Goal: Communication & Community: Answer question/provide support

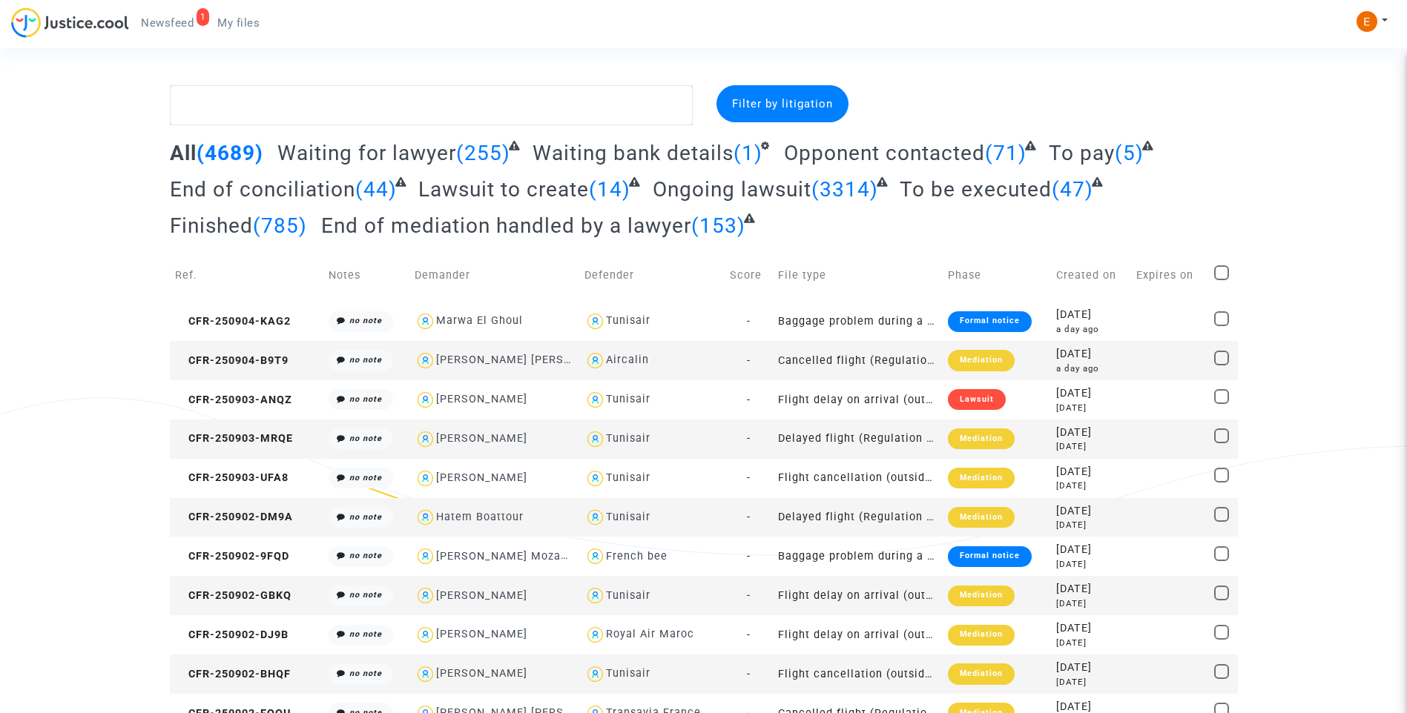
click at [175, 27] on span "Newsfeed" at bounding box center [167, 22] width 53 height 13
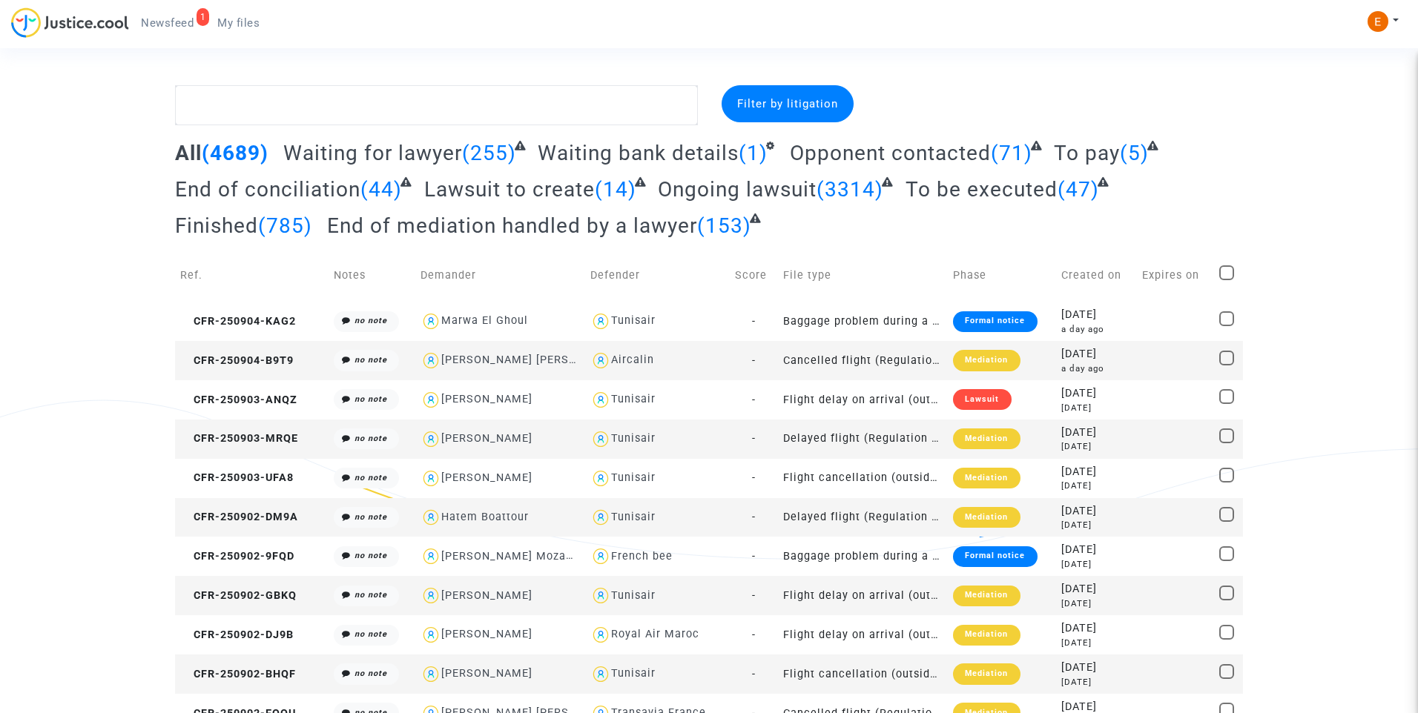
drag, startPoint x: 174, startPoint y: 27, endPoint x: 417, endPoint y: 59, distance: 245.3
click at [174, 27] on span "Newsfeed" at bounding box center [167, 22] width 53 height 13
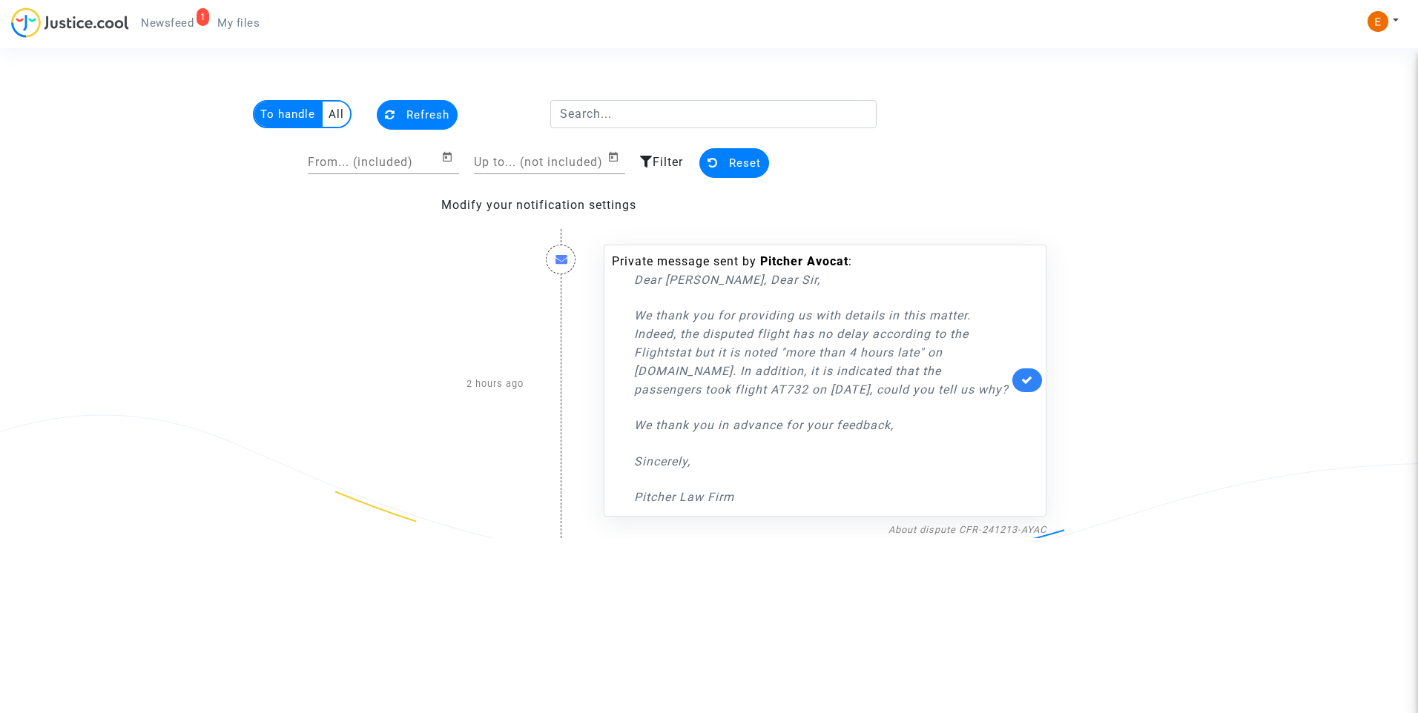
click at [952, 521] on div "About dispute CFR-241213-AYAC" at bounding box center [825, 530] width 443 height 18
click at [957, 524] on link "About dispute CFR-241213-AYAC" at bounding box center [967, 529] width 158 height 11
click at [1021, 380] on icon at bounding box center [1027, 380] width 12 height 11
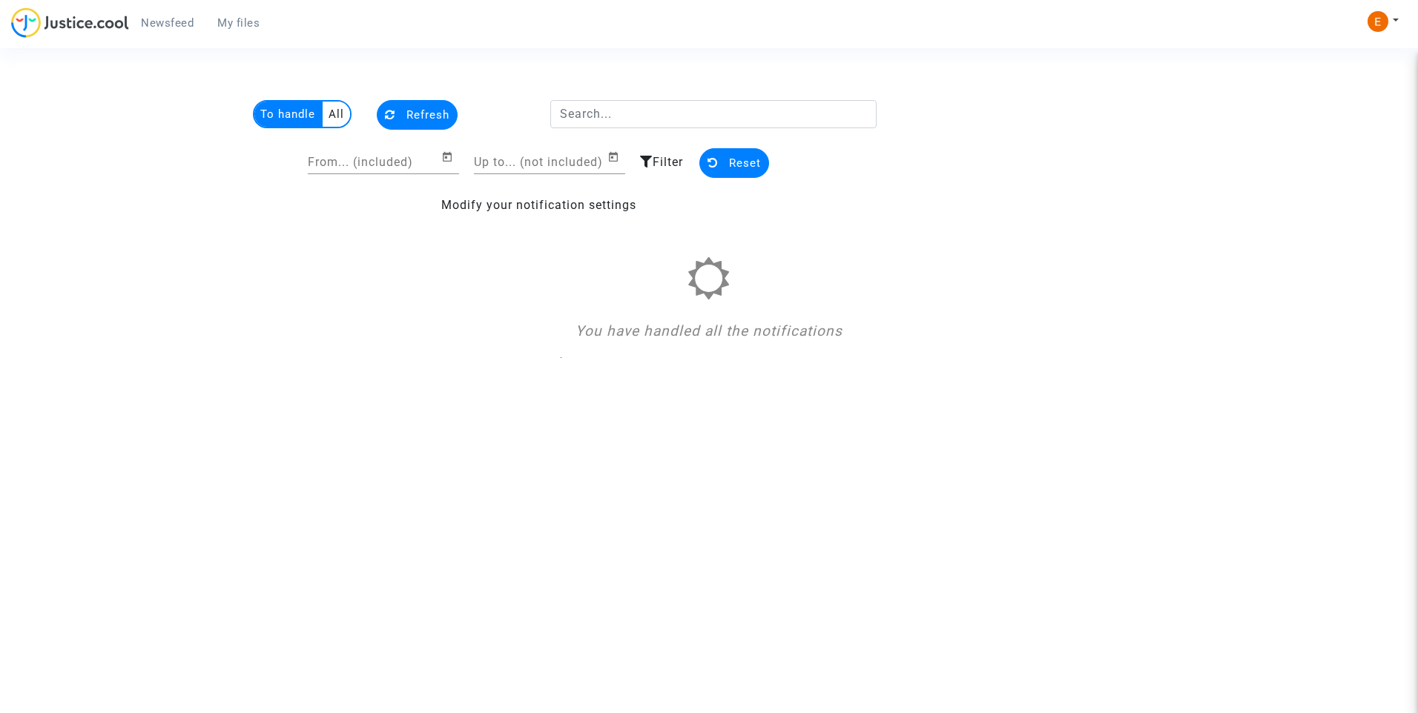
drag, startPoint x: 234, startPoint y: 21, endPoint x: 164, endPoint y: 17, distance: 70.5
click at [234, 20] on span "My files" at bounding box center [238, 22] width 42 height 13
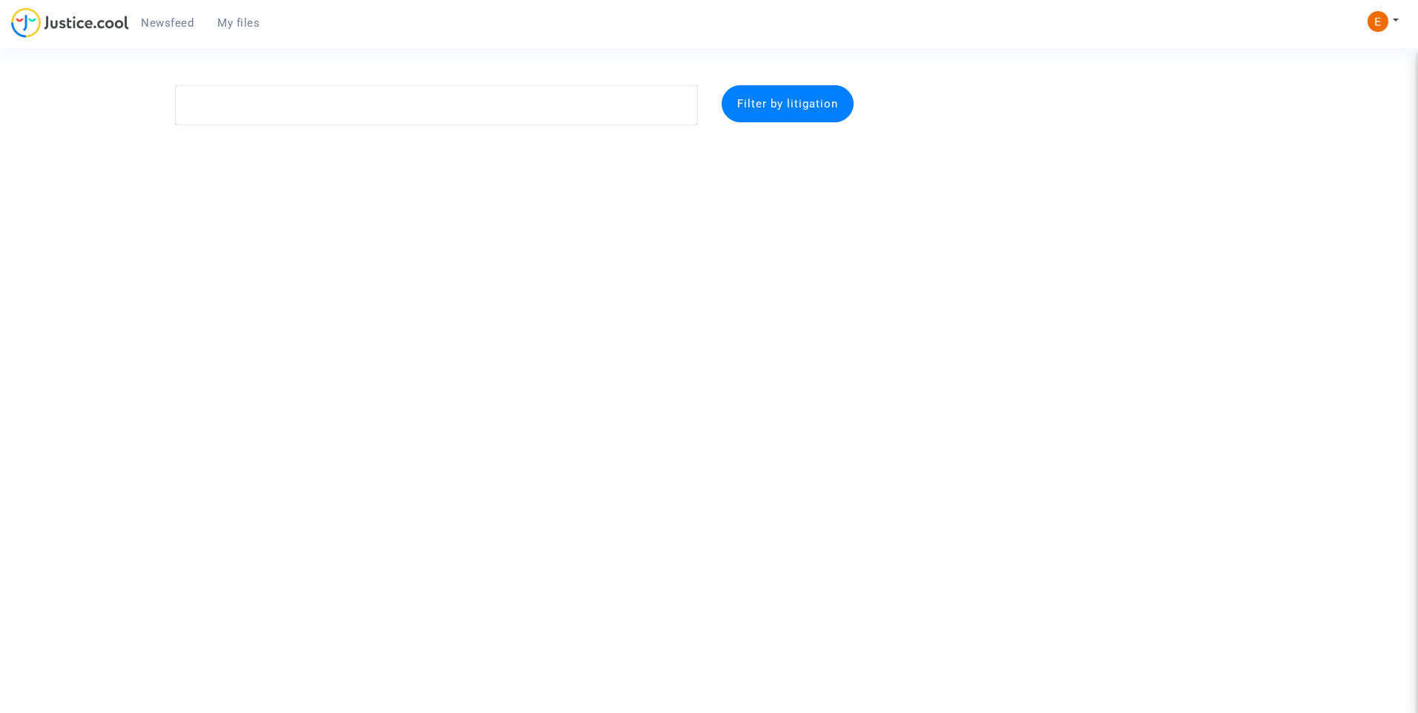
click at [155, 16] on link "Newsfeed" at bounding box center [167, 23] width 76 height 22
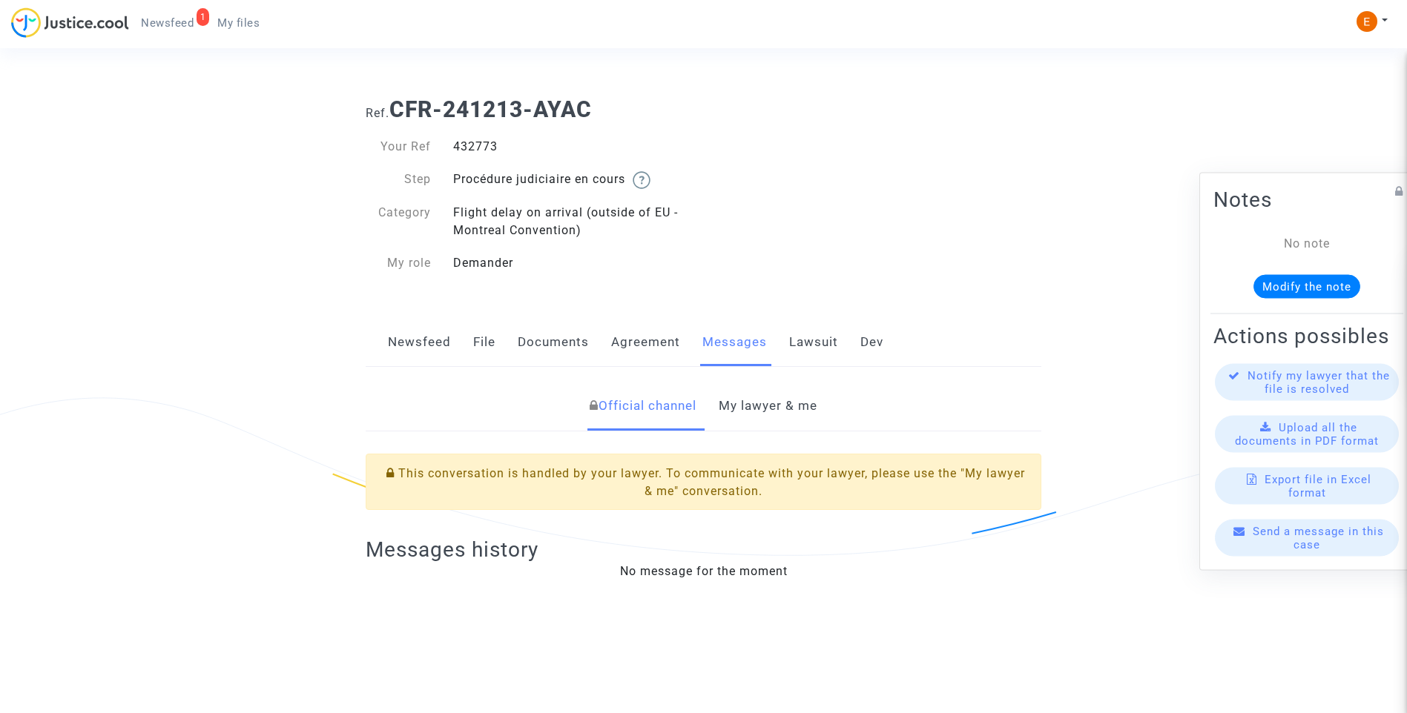
click at [474, 141] on div "432773" at bounding box center [573, 147] width 262 height 18
copy div "432773"
click at [801, 422] on link "My lawyer & me" at bounding box center [768, 406] width 99 height 49
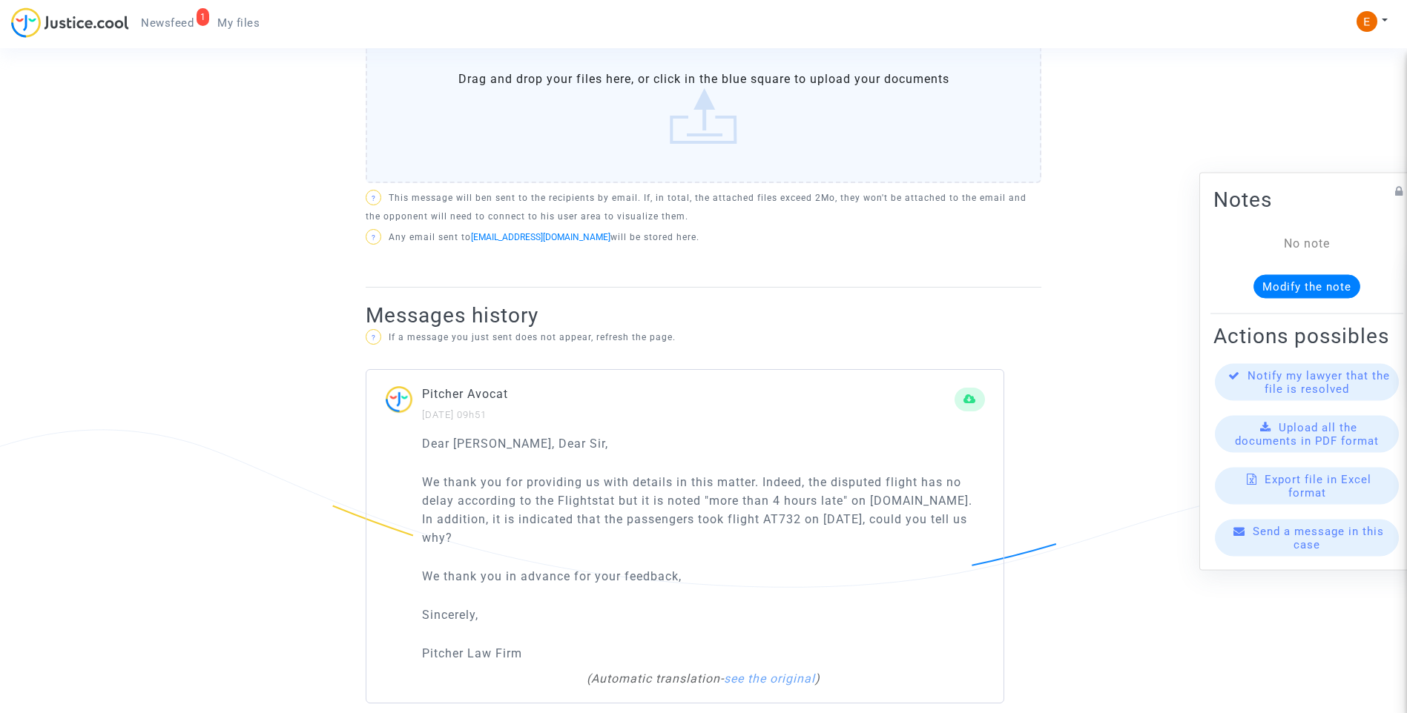
scroll to position [752, 0]
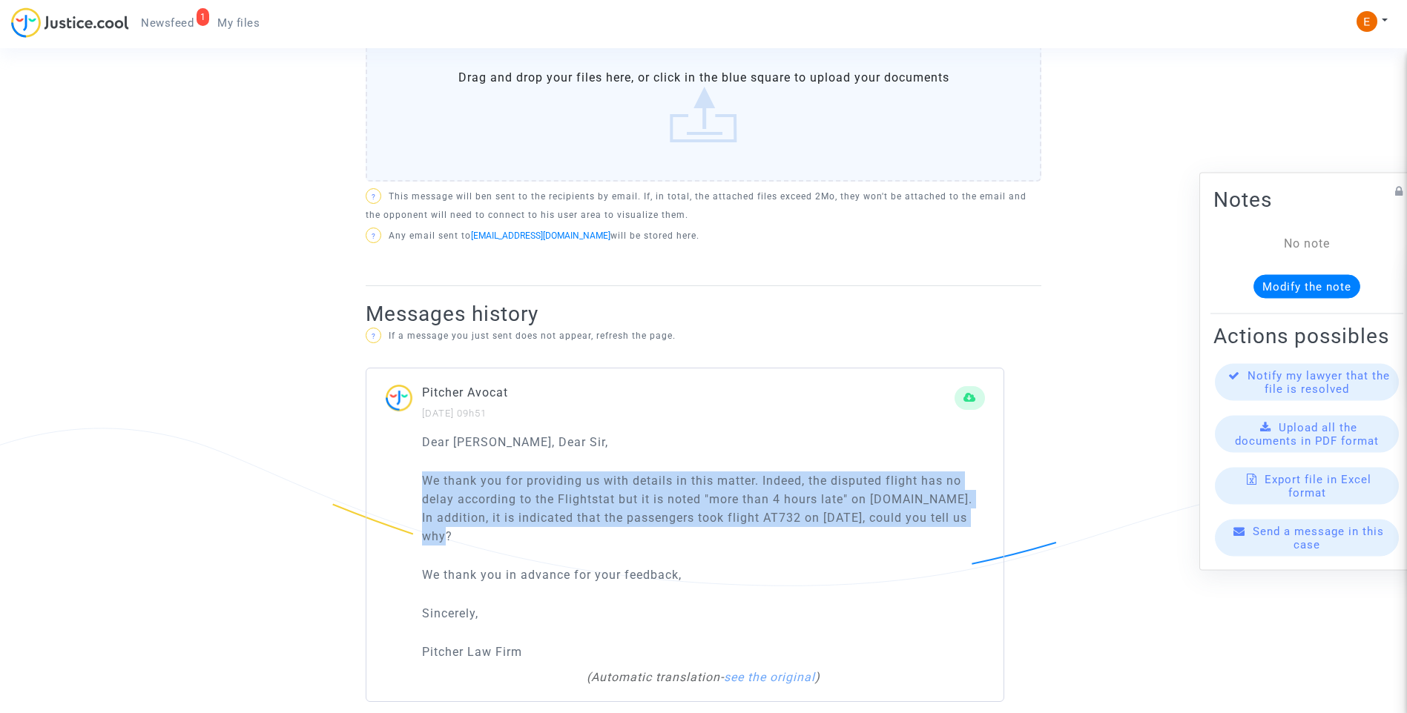
drag, startPoint x: 984, startPoint y: 521, endPoint x: 406, endPoint y: 472, distance: 580.5
click at [406, 472] on div "Dear Madam, Dear Sir, We thank you for providing us with details in this matter…" at bounding box center [684, 567] width 637 height 269
drag, startPoint x: 406, startPoint y: 472, endPoint x: 473, endPoint y: 482, distance: 68.2
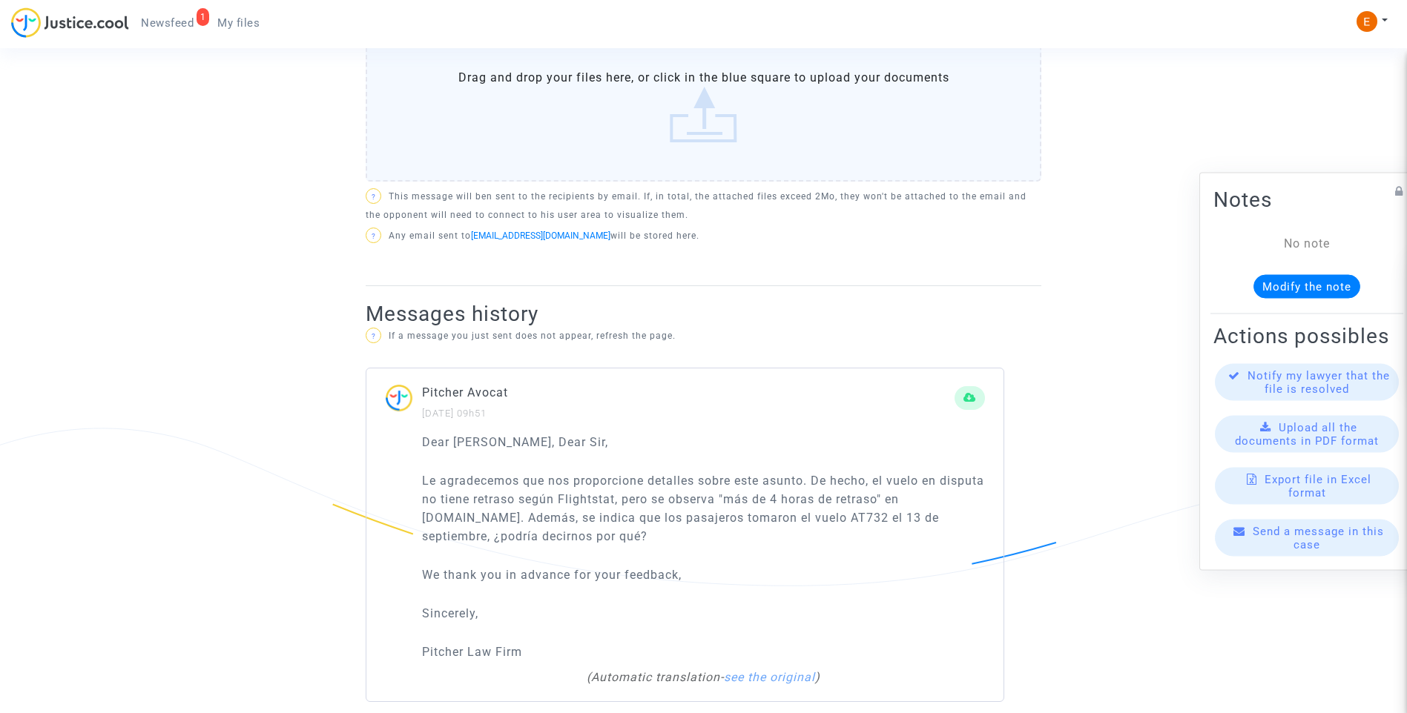
click at [748, 418] on div "Pitcher Avocat 05/09/2025 - 09h51" at bounding box center [688, 402] width 532 height 39
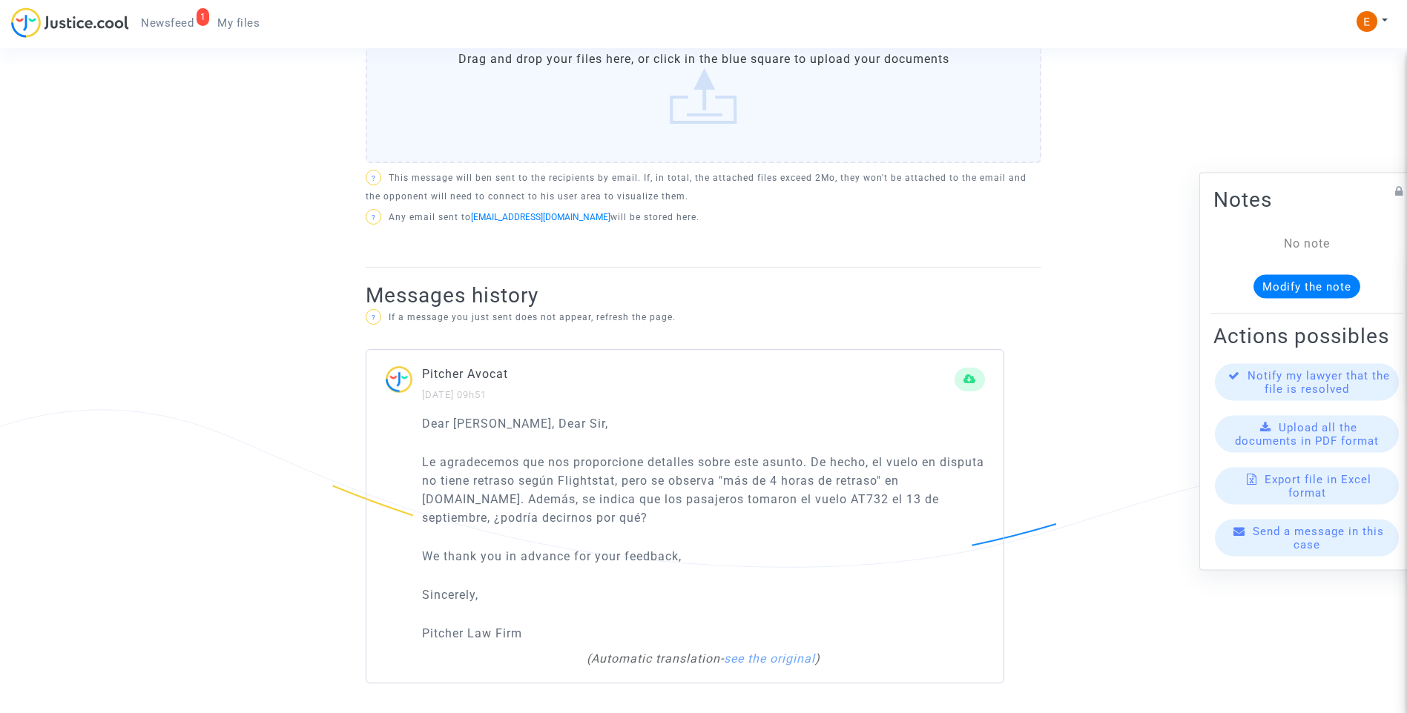
scroll to position [696, 0]
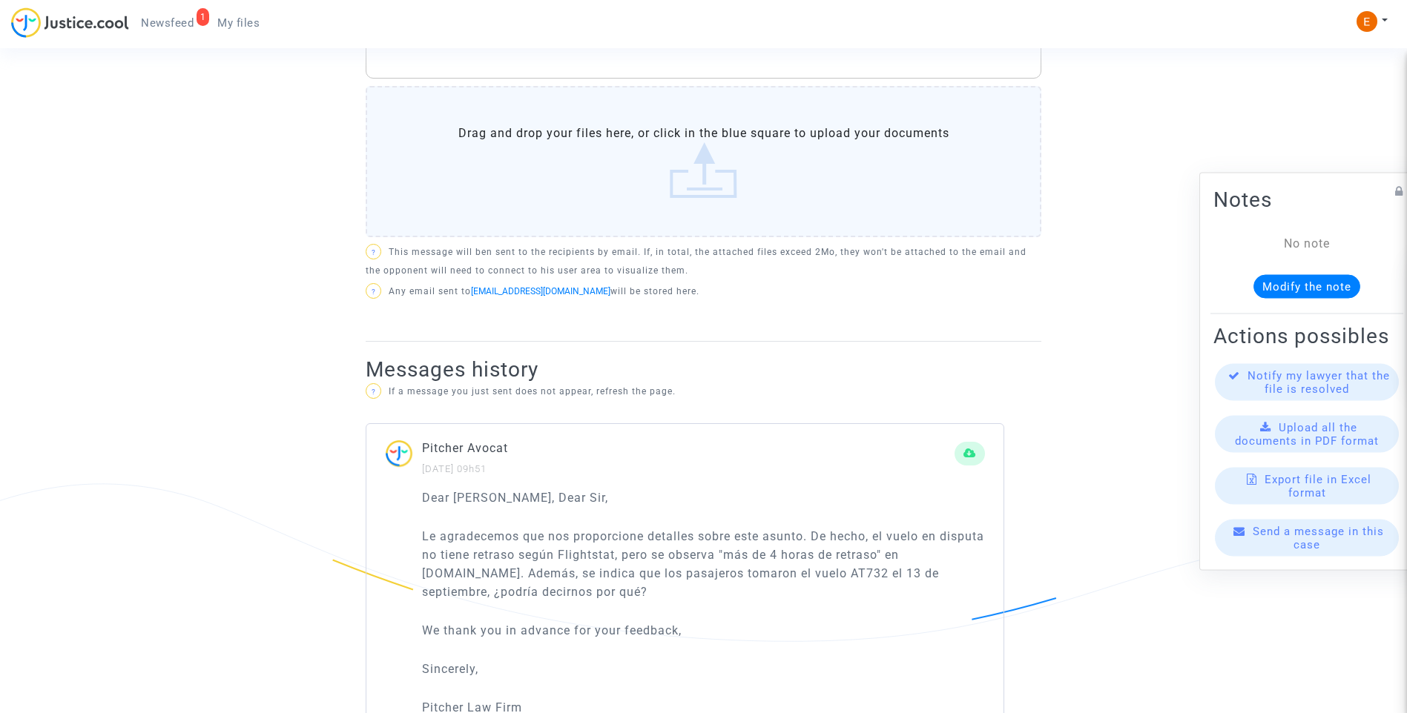
click at [700, 187] on label "Drag and drop your files here, or click in the blue square to upload your docum…" at bounding box center [704, 161] width 676 height 151
click at [0, 0] on input "Drag and drop your files here, or click in the blue square to upload your docum…" at bounding box center [0, 0] width 0 height 0
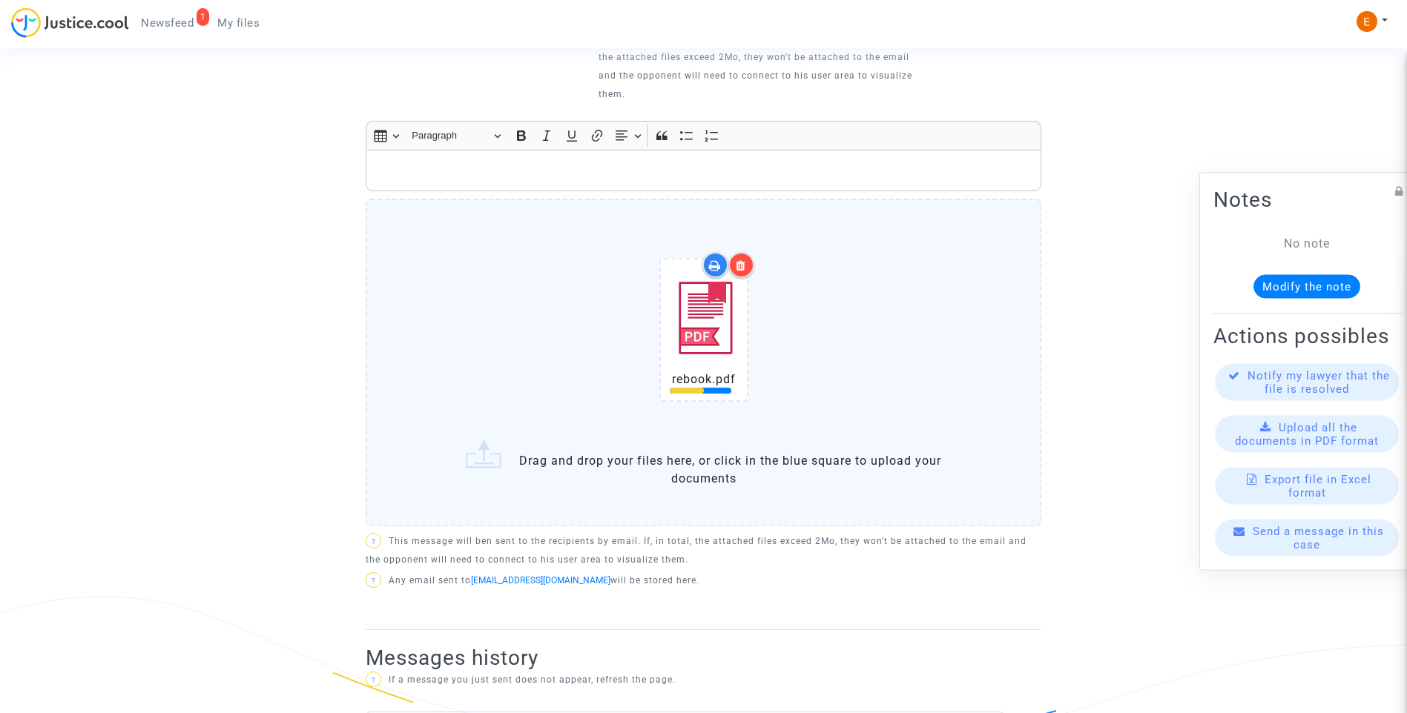
scroll to position [400, 0]
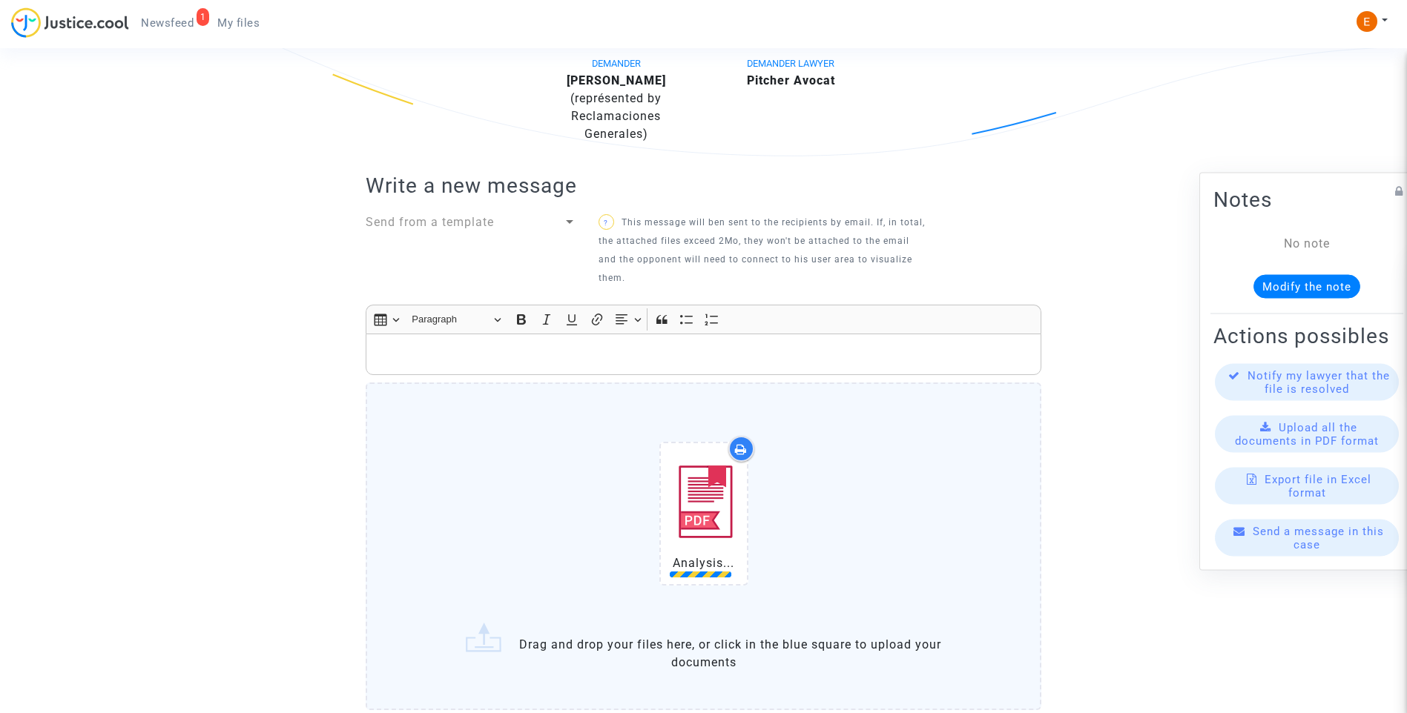
drag, startPoint x: 481, startPoint y: 348, endPoint x: 492, endPoint y: 350, distance: 10.6
click at [482, 348] on p "Rich Text Editor, main" at bounding box center [704, 355] width 660 height 19
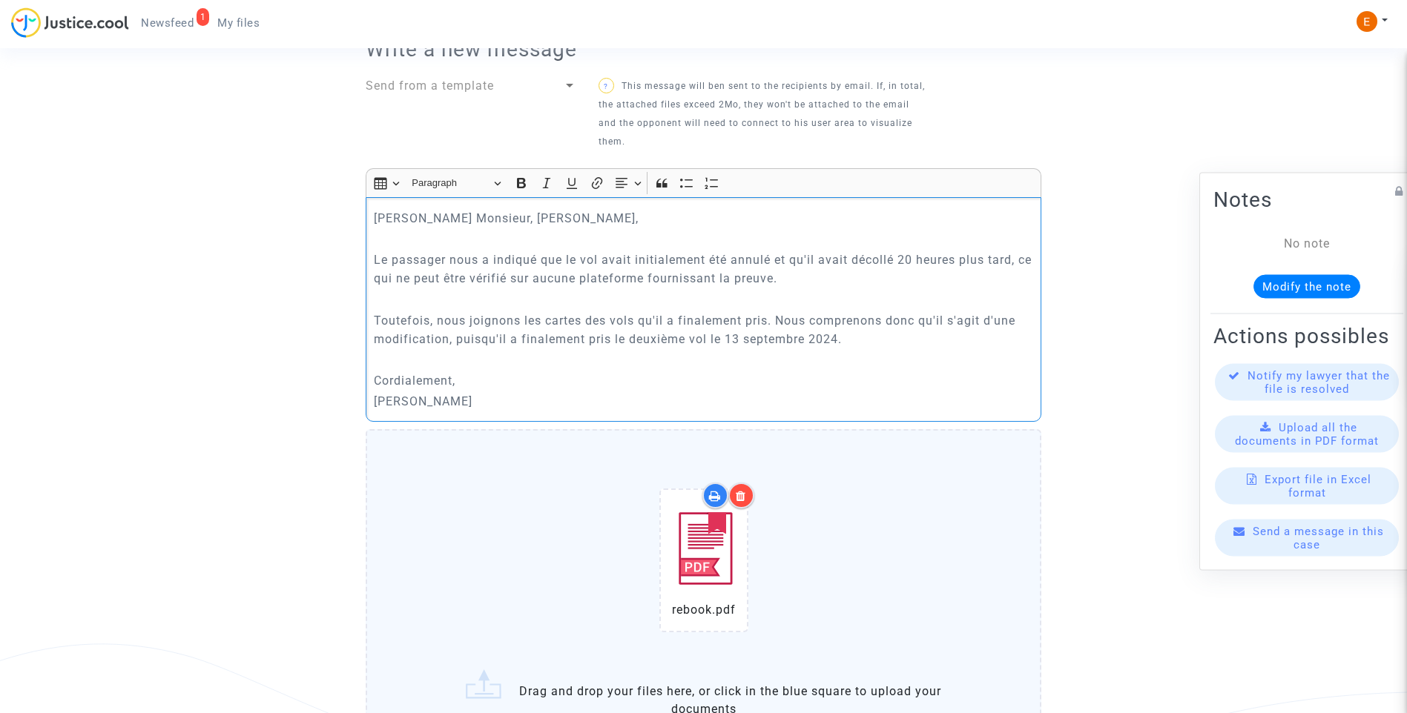
scroll to position [696, 0]
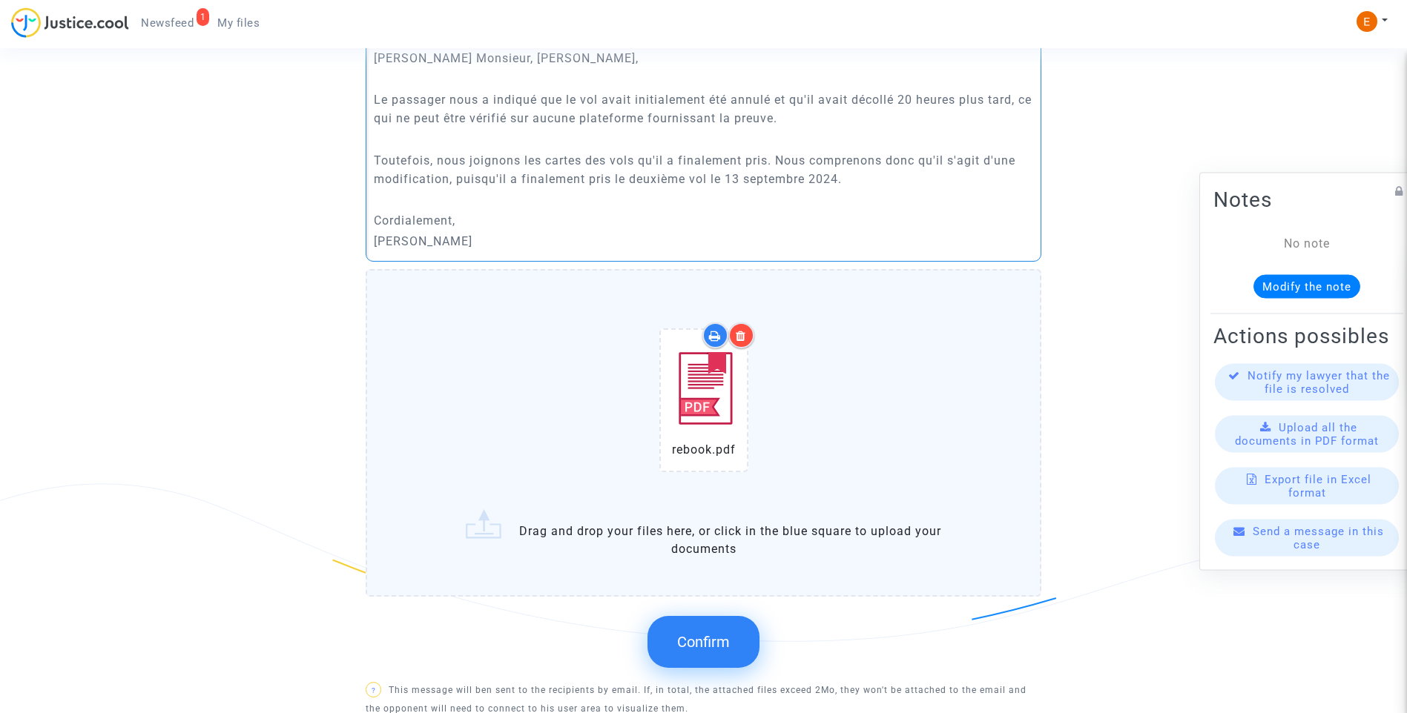
click at [729, 643] on span "Confirm" at bounding box center [703, 642] width 53 height 18
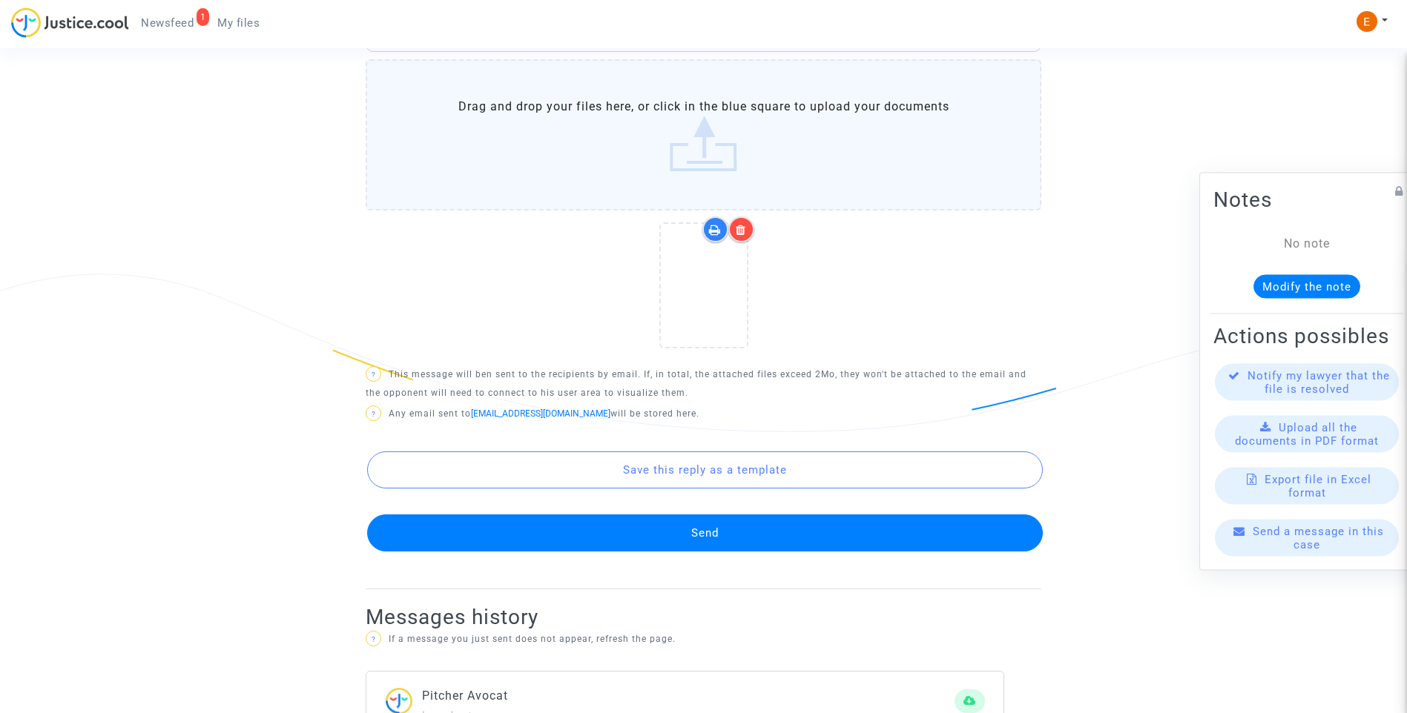
scroll to position [919, 0]
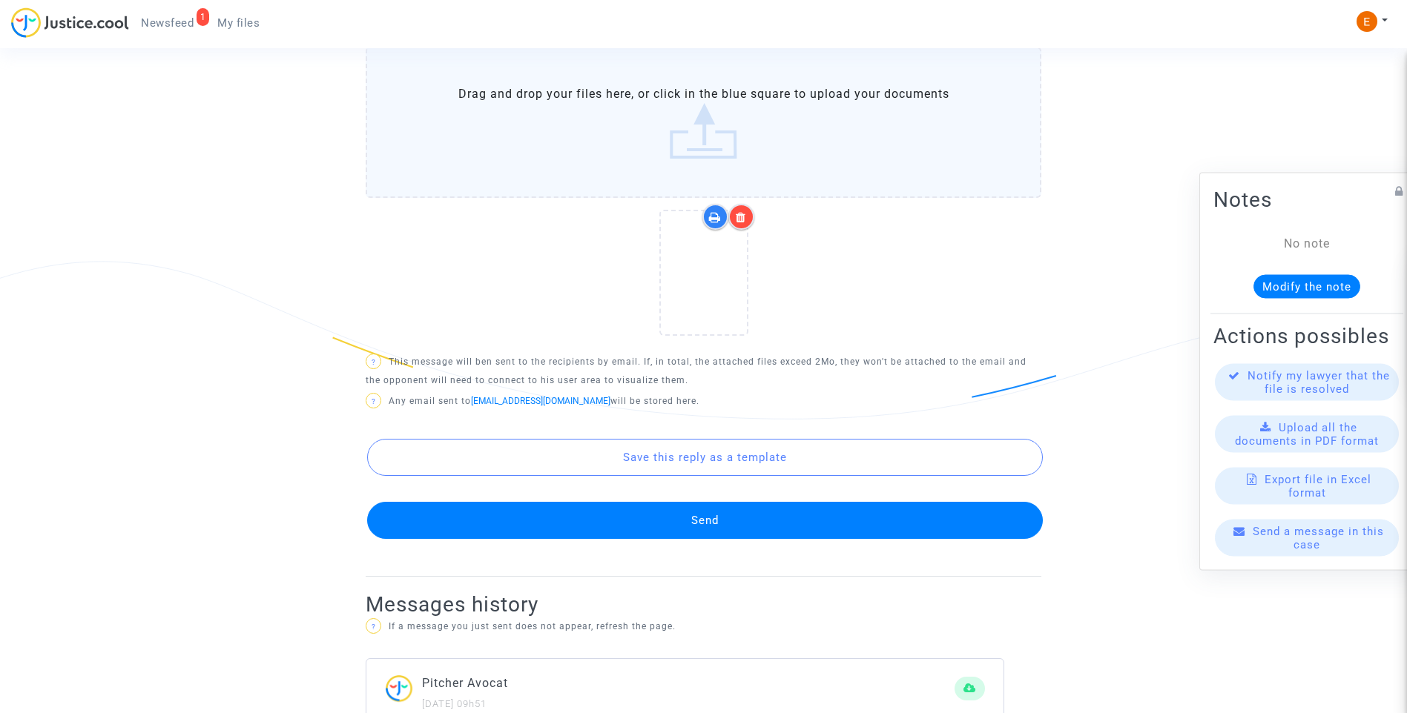
click at [736, 527] on button "Send" at bounding box center [705, 520] width 676 height 37
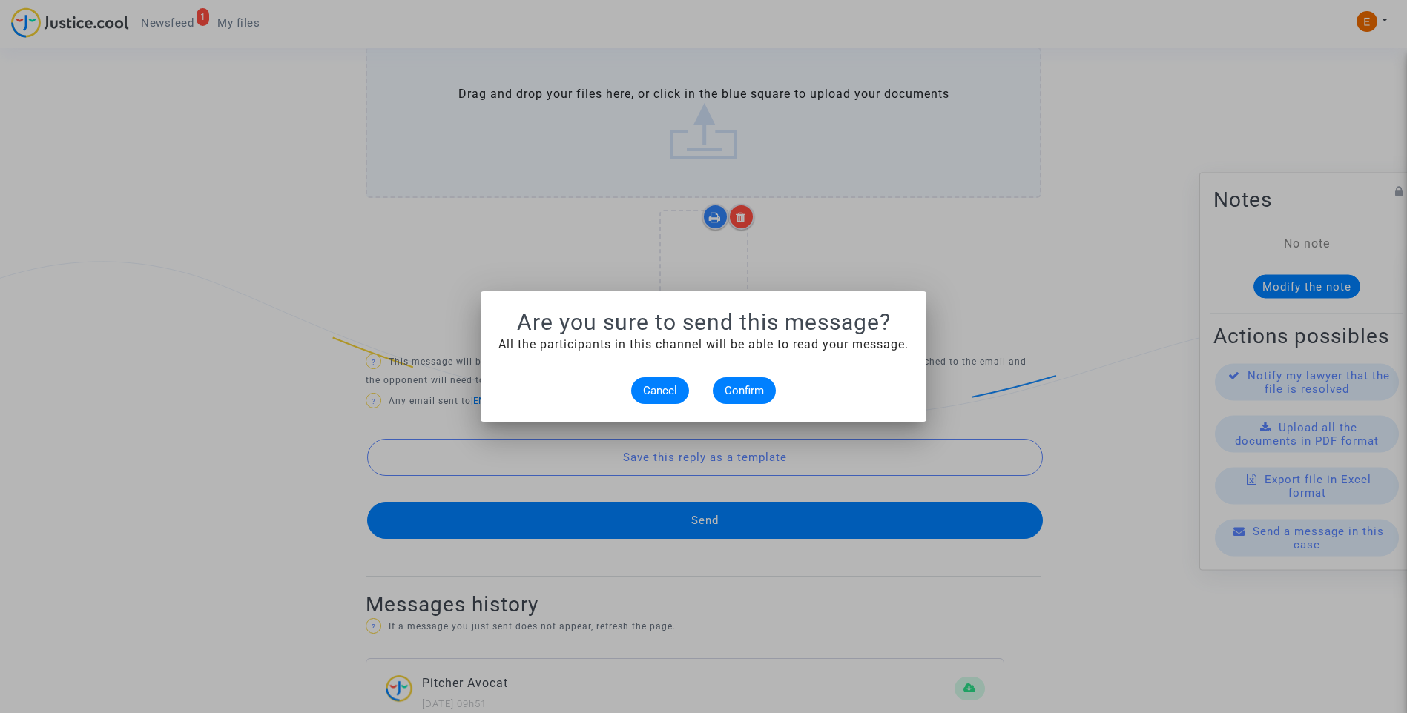
scroll to position [0, 0]
click at [768, 376] on alert-dialogs "Are you sure to send this message? All the participants in this channel will be…" at bounding box center [703, 356] width 410 height 95
click at [759, 385] on span "Confirm" at bounding box center [744, 390] width 39 height 13
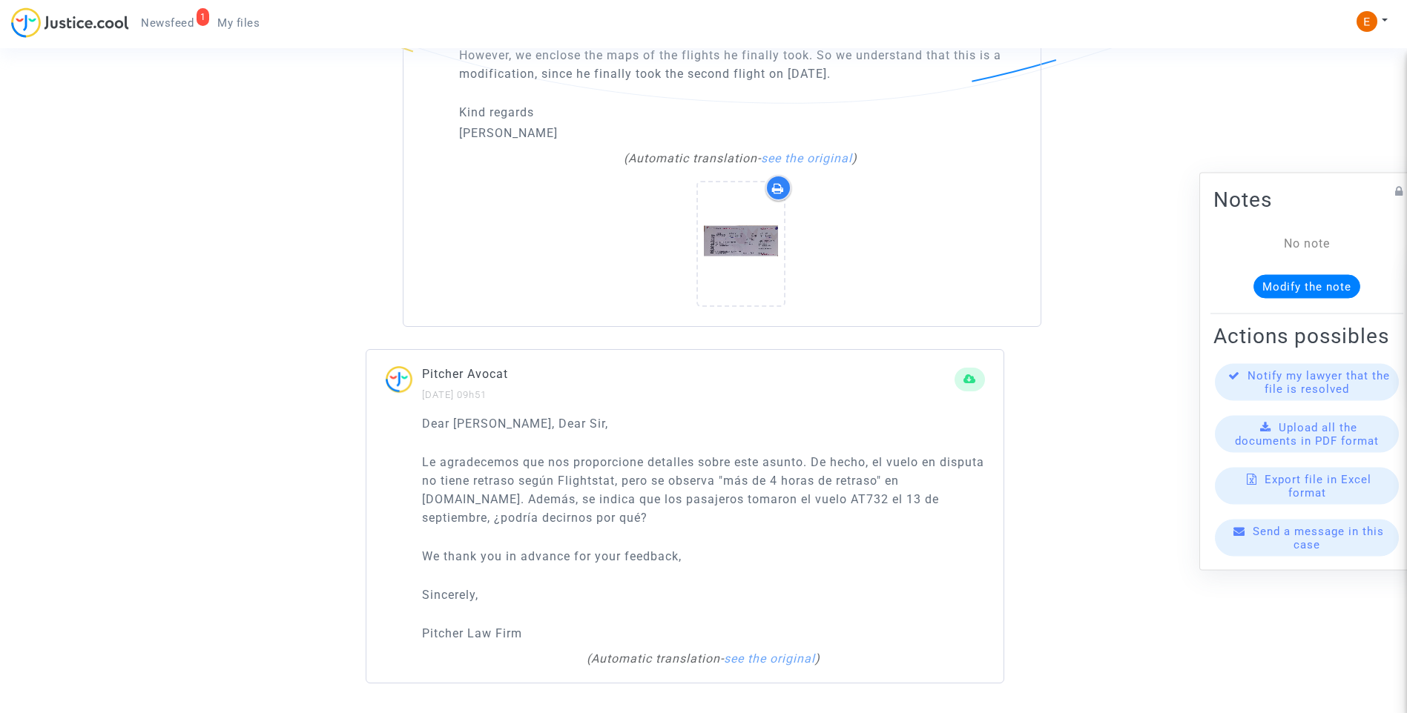
scroll to position [864, 0]
